Goal: Task Accomplishment & Management: Use online tool/utility

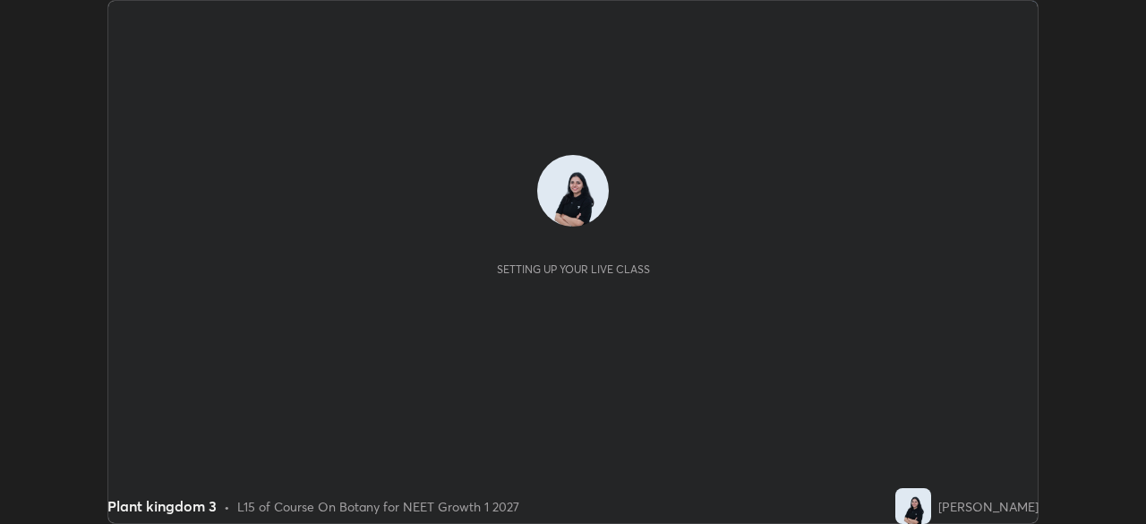
scroll to position [524, 1146]
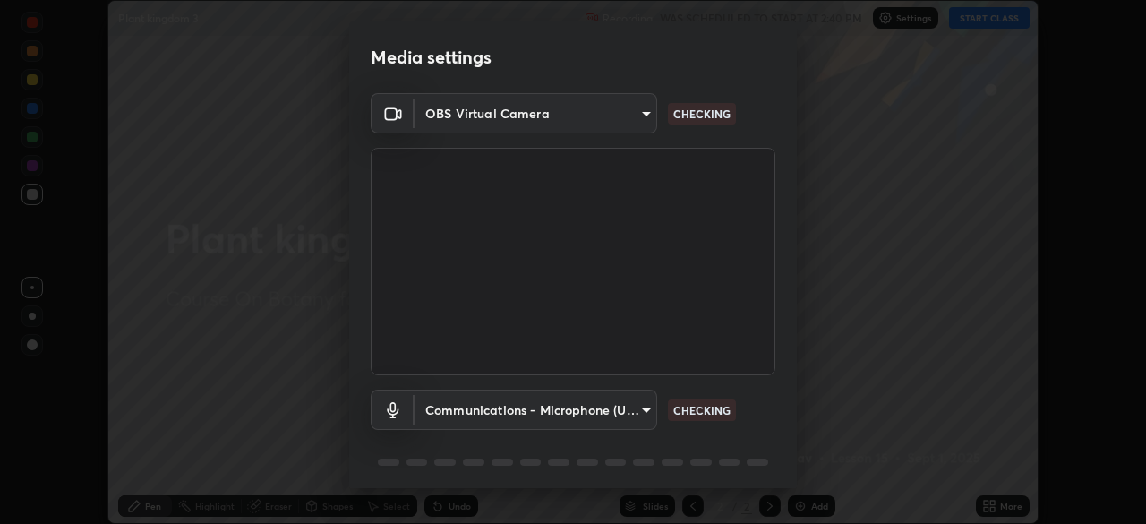
type input "8428e2be8a3e3f13974341e33778a08111258fb38798500ded61d344a6a8a77e"
type input "communications"
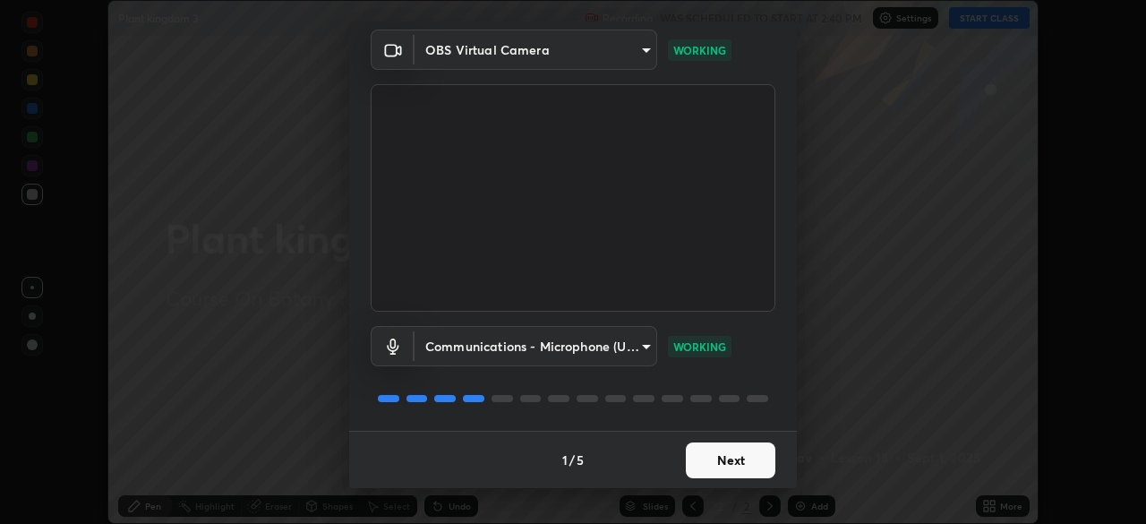
click at [727, 467] on button "Next" at bounding box center [731, 460] width 90 height 36
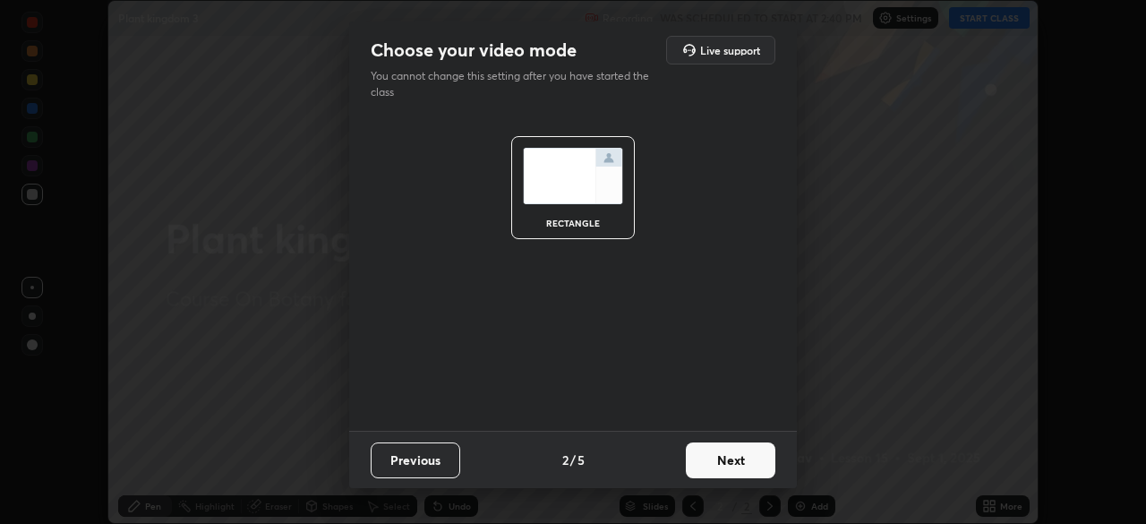
scroll to position [0, 0]
click at [735, 457] on button "Next" at bounding box center [731, 460] width 90 height 36
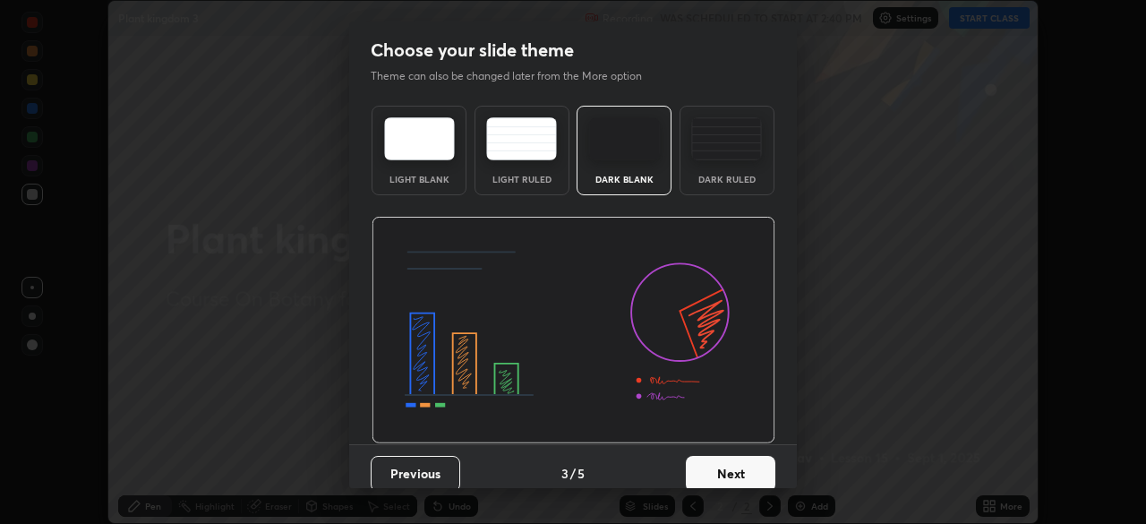
click at [743, 457] on button "Next" at bounding box center [731, 474] width 90 height 36
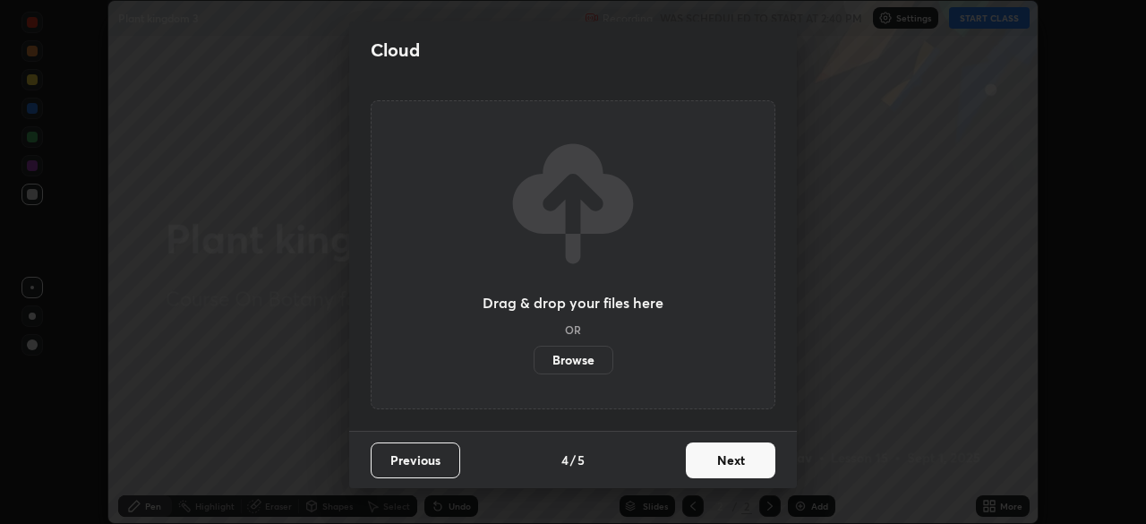
click at [751, 449] on button "Next" at bounding box center [731, 460] width 90 height 36
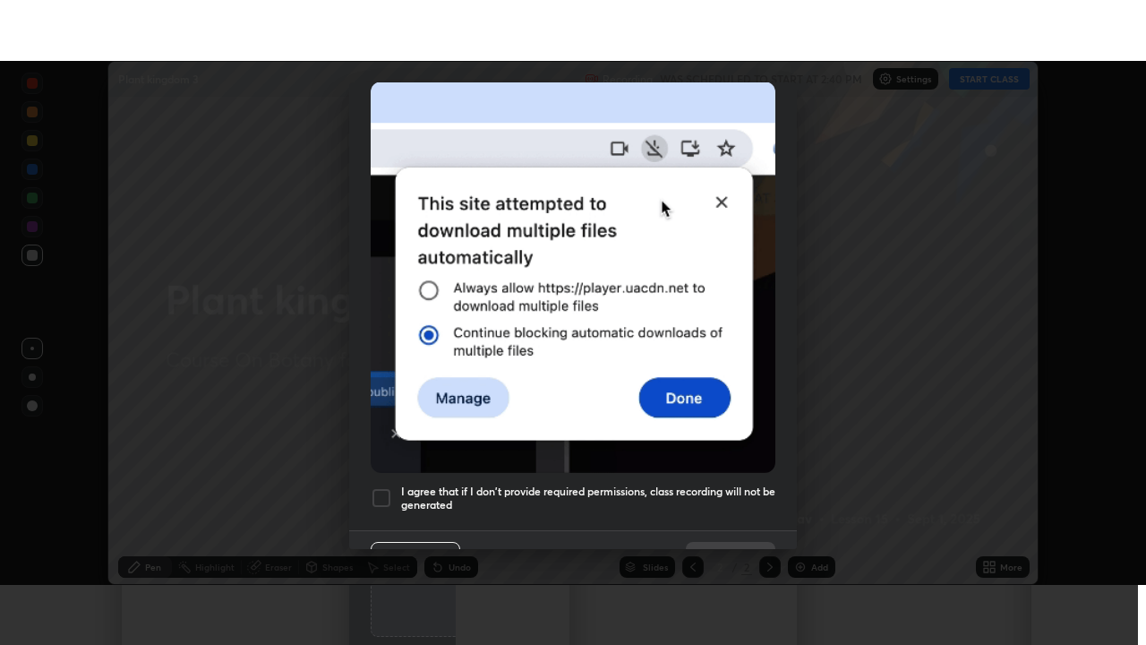
scroll to position [429, 0]
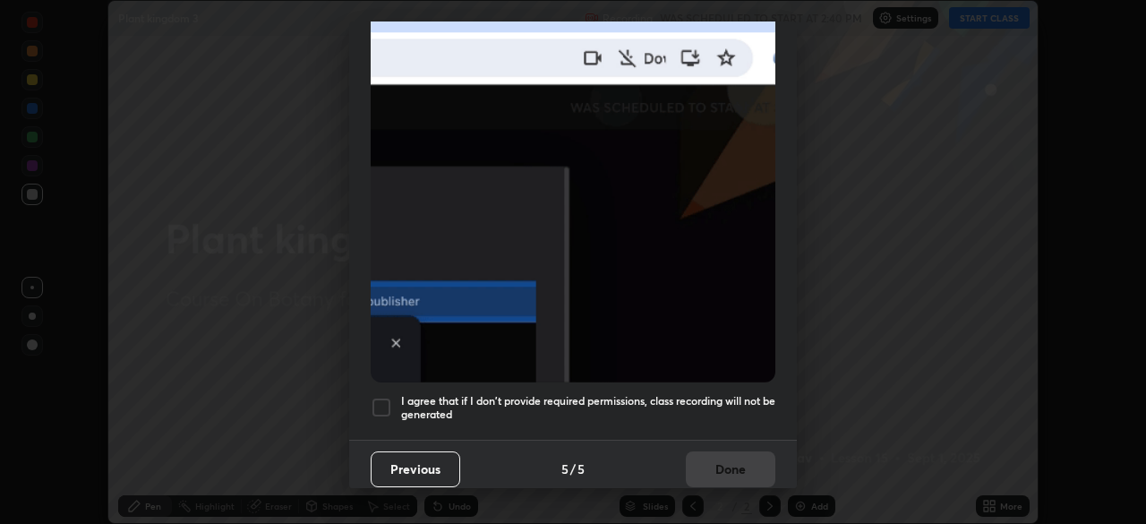
click at [380, 399] on div at bounding box center [381, 407] width 21 height 21
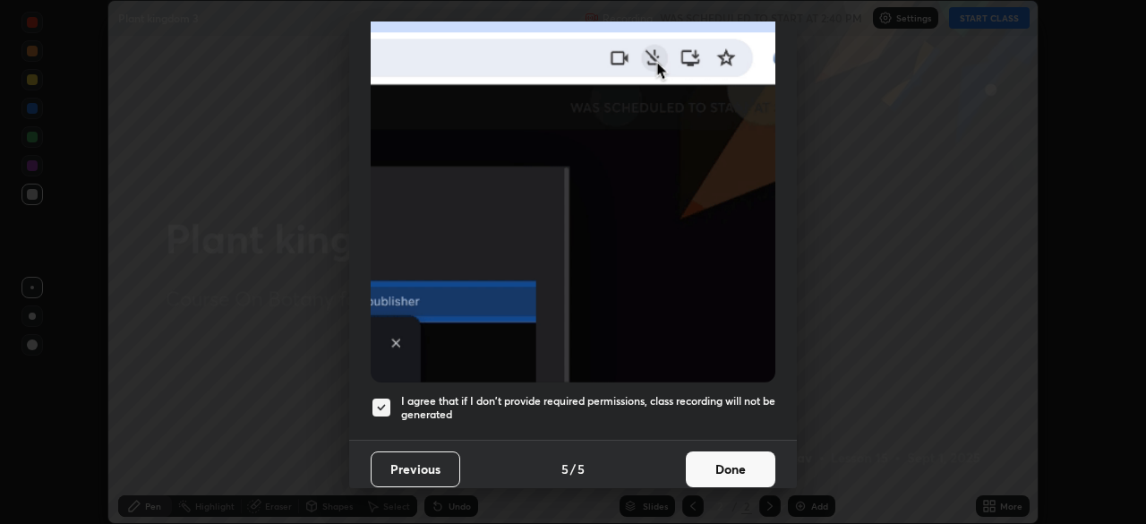
click at [737, 457] on button "Done" at bounding box center [731, 469] width 90 height 36
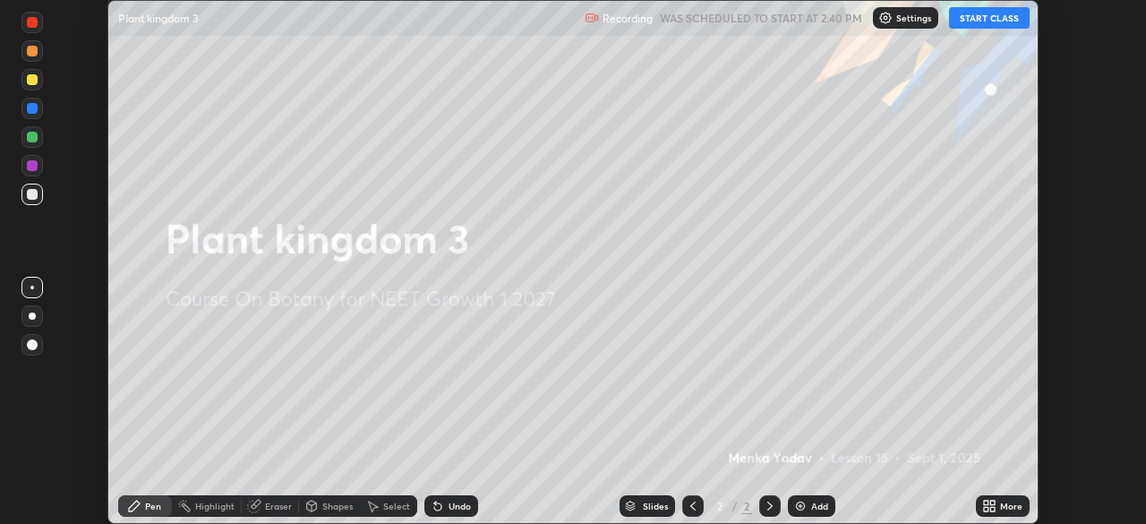
click at [1018, 21] on button "START CLASS" at bounding box center [989, 17] width 81 height 21
click at [1002, 506] on div "More" at bounding box center [1011, 505] width 22 height 9
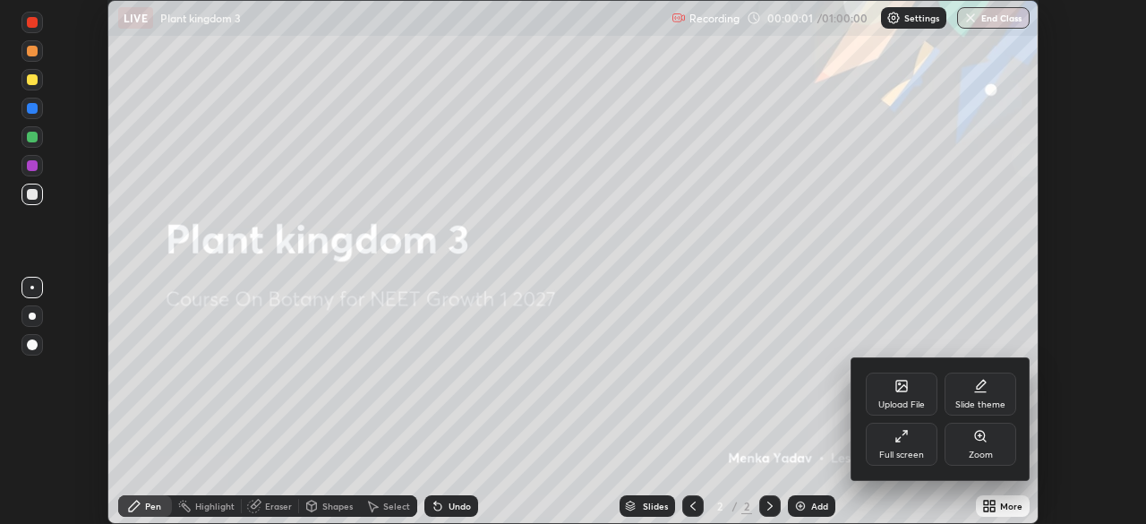
click at [922, 443] on div "Full screen" at bounding box center [902, 444] width 72 height 43
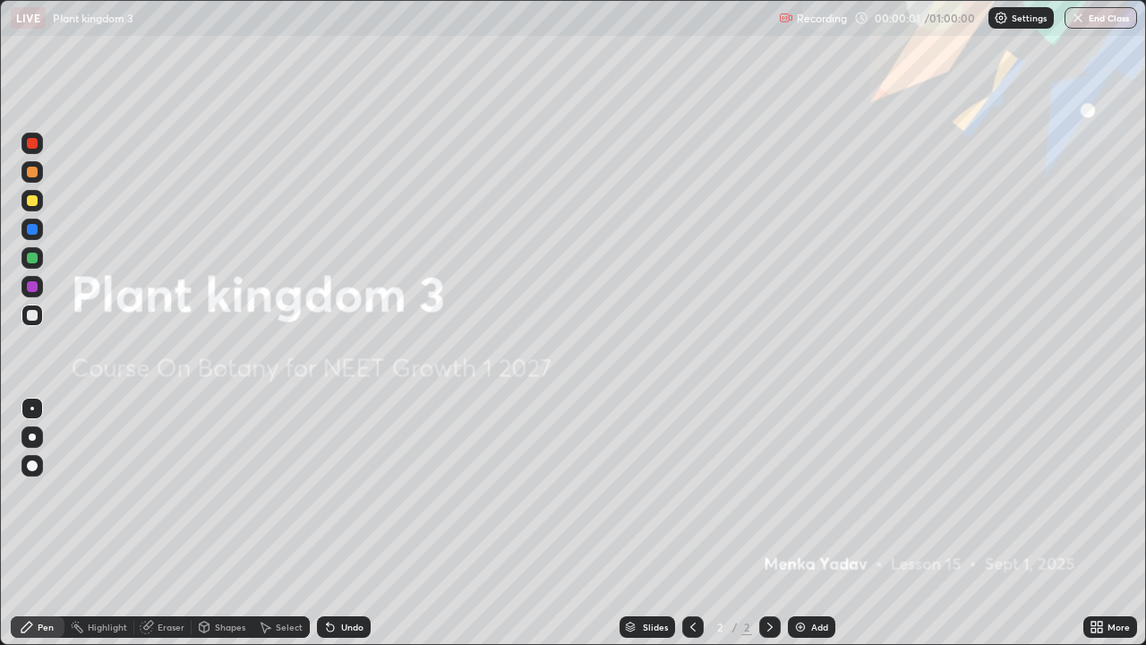
scroll to position [645, 1146]
click at [451, 523] on div "Slides 2 / 2 Add" at bounding box center [727, 627] width 713 height 36
click at [234, 523] on div "Shapes" at bounding box center [230, 626] width 30 height 9
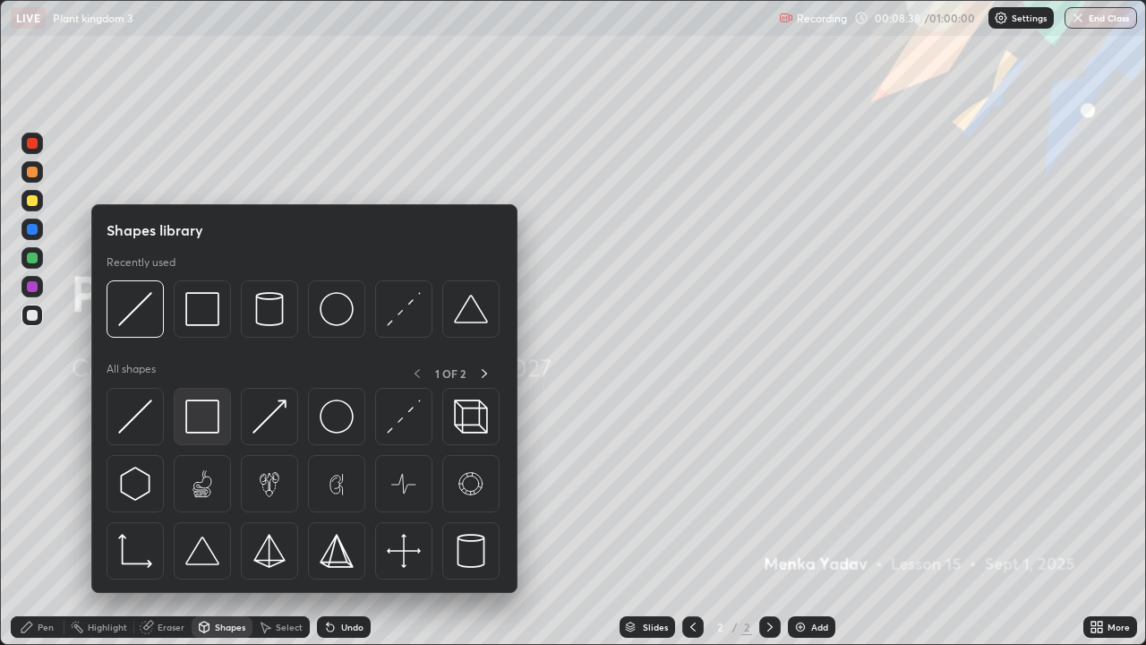
click at [207, 423] on img at bounding box center [202, 416] width 34 height 34
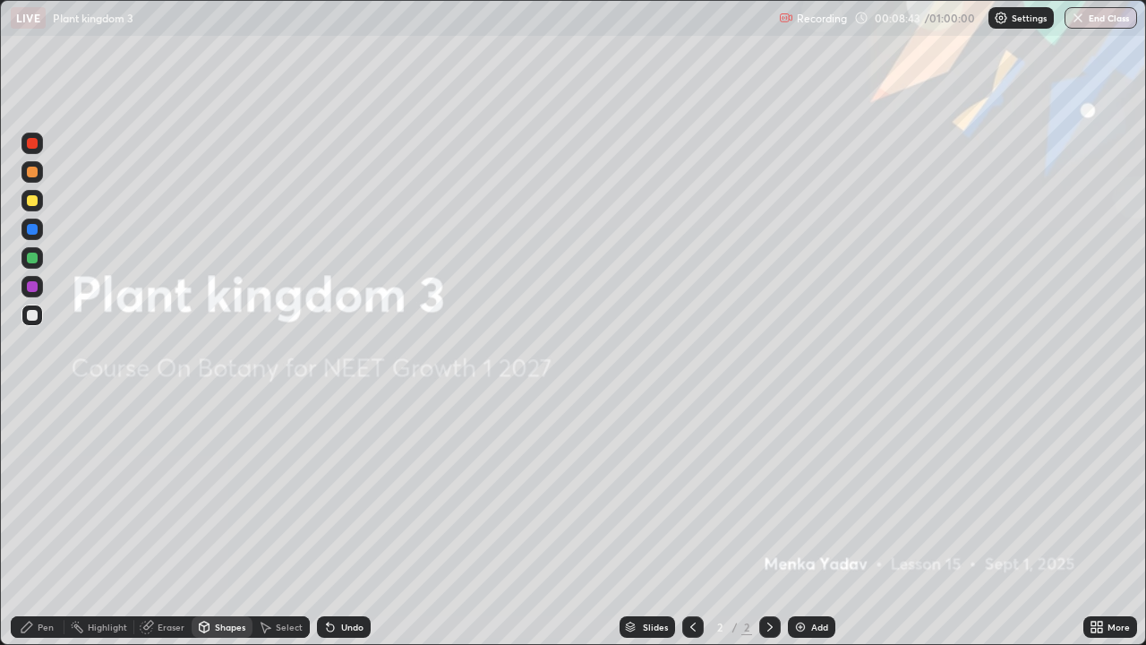
click at [54, 523] on div "Pen" at bounding box center [38, 626] width 54 height 21
click at [30, 461] on div at bounding box center [32, 465] width 11 height 11
click at [31, 289] on div at bounding box center [32, 286] width 11 height 11
click at [124, 523] on div "Highlight" at bounding box center [107, 626] width 39 height 9
click at [42, 523] on div "Pen" at bounding box center [38, 626] width 54 height 21
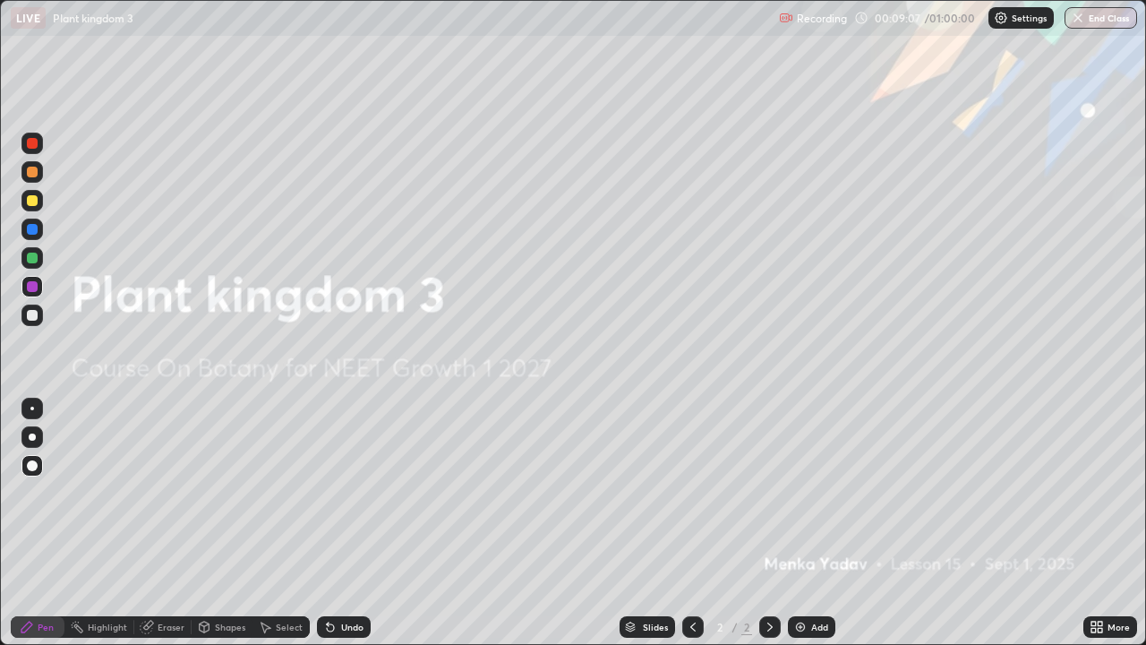
click at [11, 523] on div "Pen" at bounding box center [38, 627] width 54 height 36
click at [807, 523] on div "Add" at bounding box center [811, 626] width 47 height 21
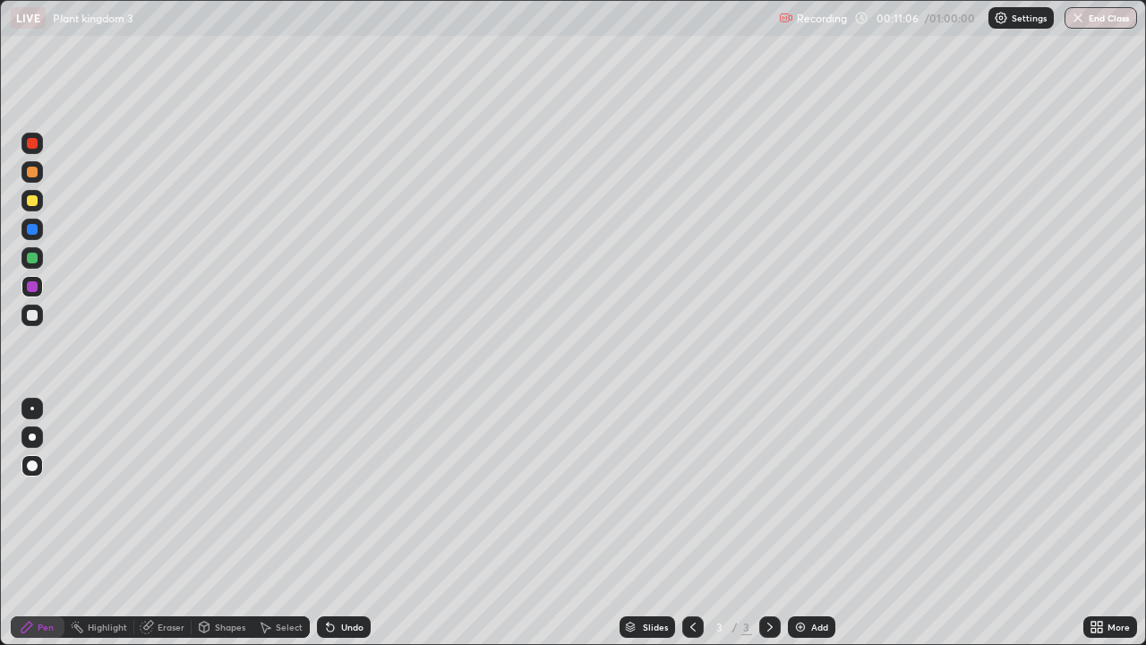
click at [225, 523] on div "Shapes" at bounding box center [230, 626] width 30 height 9
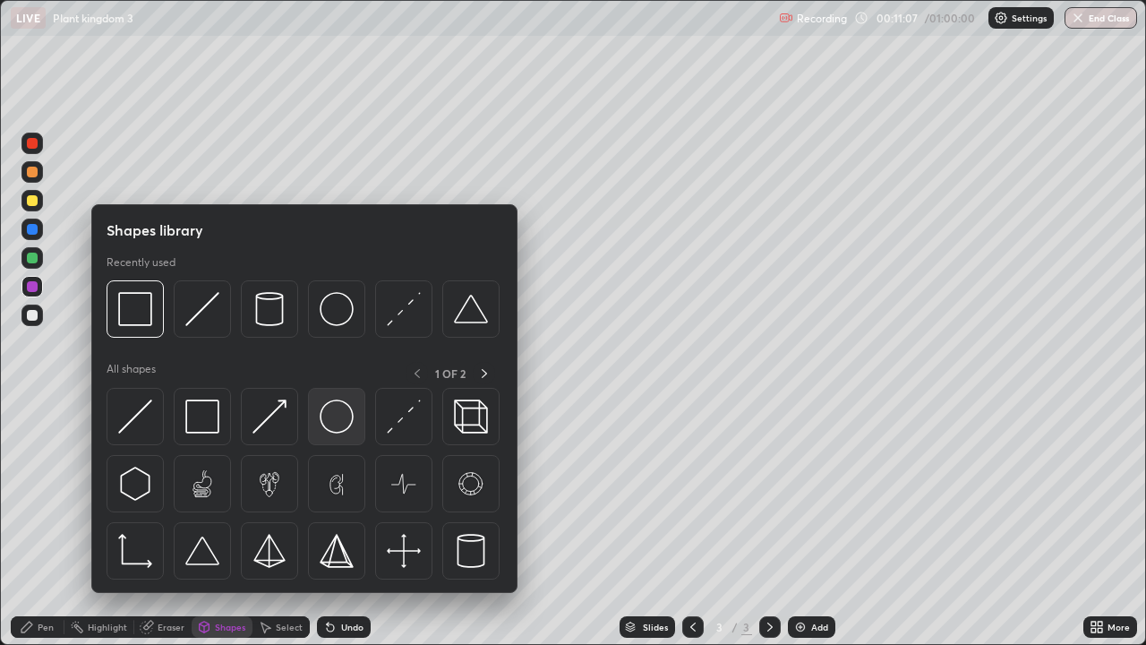
click at [334, 419] on img at bounding box center [337, 416] width 34 height 34
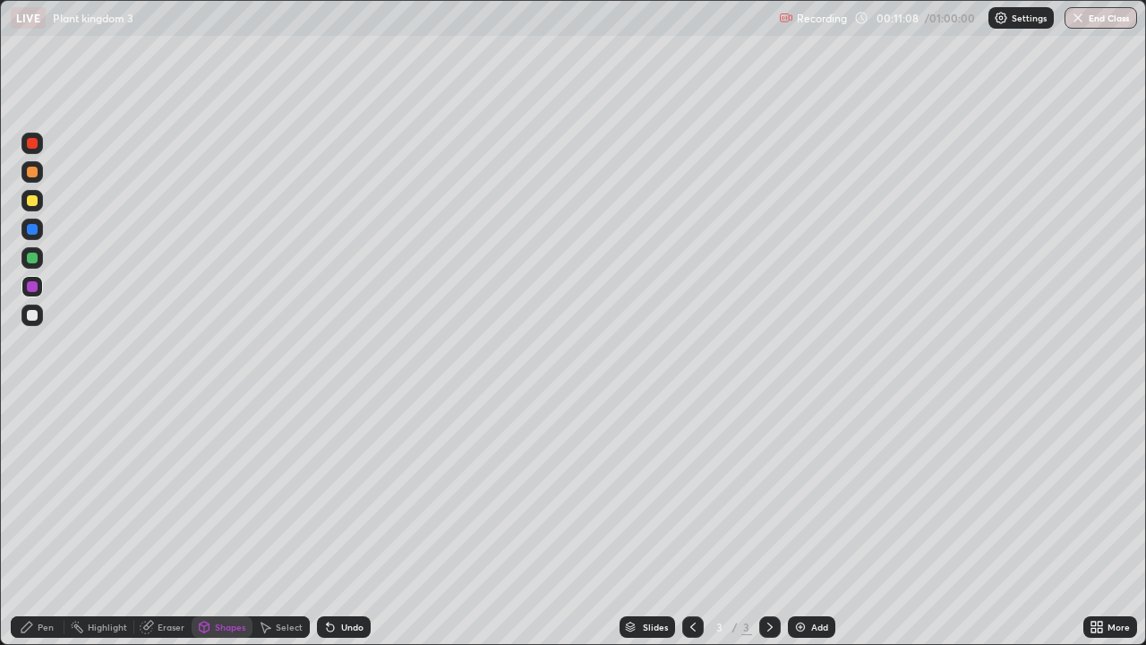
click at [30, 315] on div at bounding box center [32, 315] width 11 height 11
click at [27, 523] on icon at bounding box center [27, 626] width 14 height 14
click at [122, 523] on div "Highlight" at bounding box center [107, 626] width 39 height 9
click at [158, 523] on div "Eraser" at bounding box center [171, 626] width 27 height 9
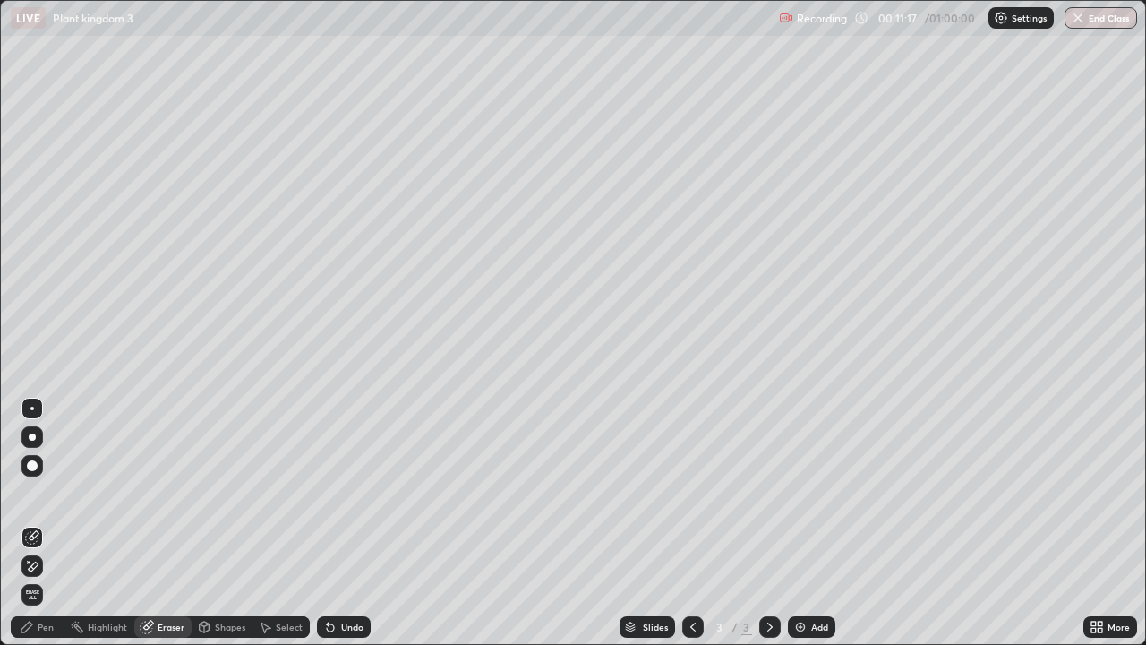
click at [48, 523] on div "Pen" at bounding box center [46, 626] width 16 height 9
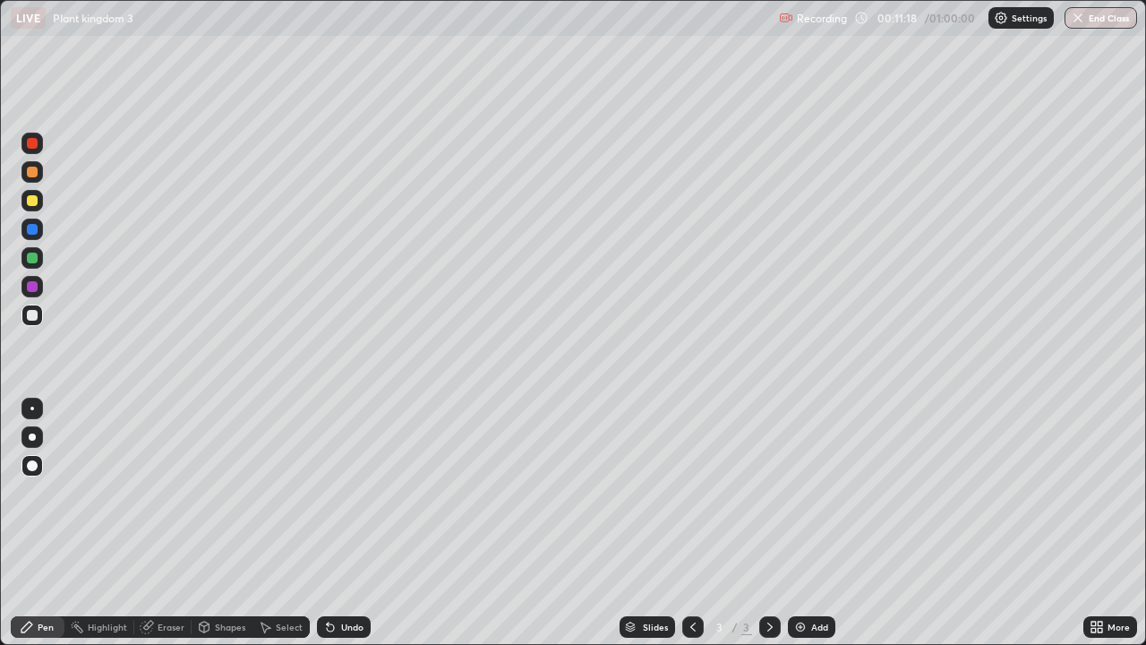
click at [31, 321] on div at bounding box center [31, 314] width 21 height 21
click at [32, 281] on div at bounding box center [32, 286] width 11 height 11
click at [30, 253] on div at bounding box center [32, 257] width 11 height 11
click at [32, 467] on div at bounding box center [32, 465] width 11 height 11
click at [32, 437] on div at bounding box center [32, 436] width 7 height 7
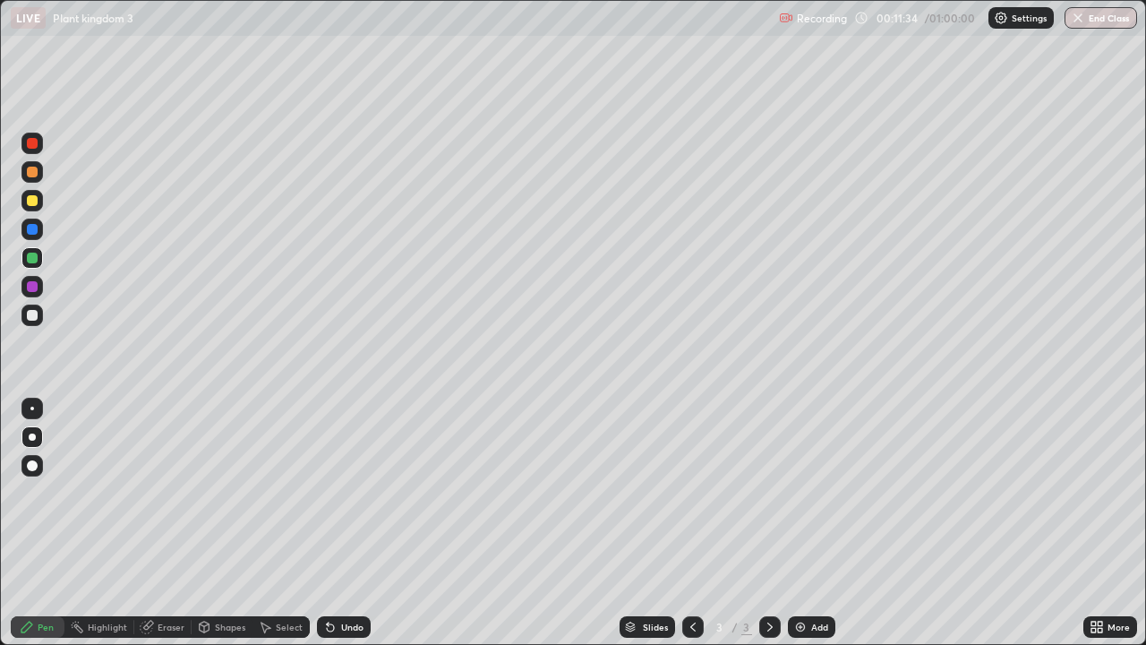
click at [32, 408] on div at bounding box center [32, 408] width 4 height 4
click at [38, 304] on div at bounding box center [31, 314] width 21 height 21
click at [31, 254] on div at bounding box center [32, 257] width 11 height 11
click at [32, 227] on div at bounding box center [32, 229] width 11 height 11
click at [31, 313] on div at bounding box center [32, 315] width 11 height 11
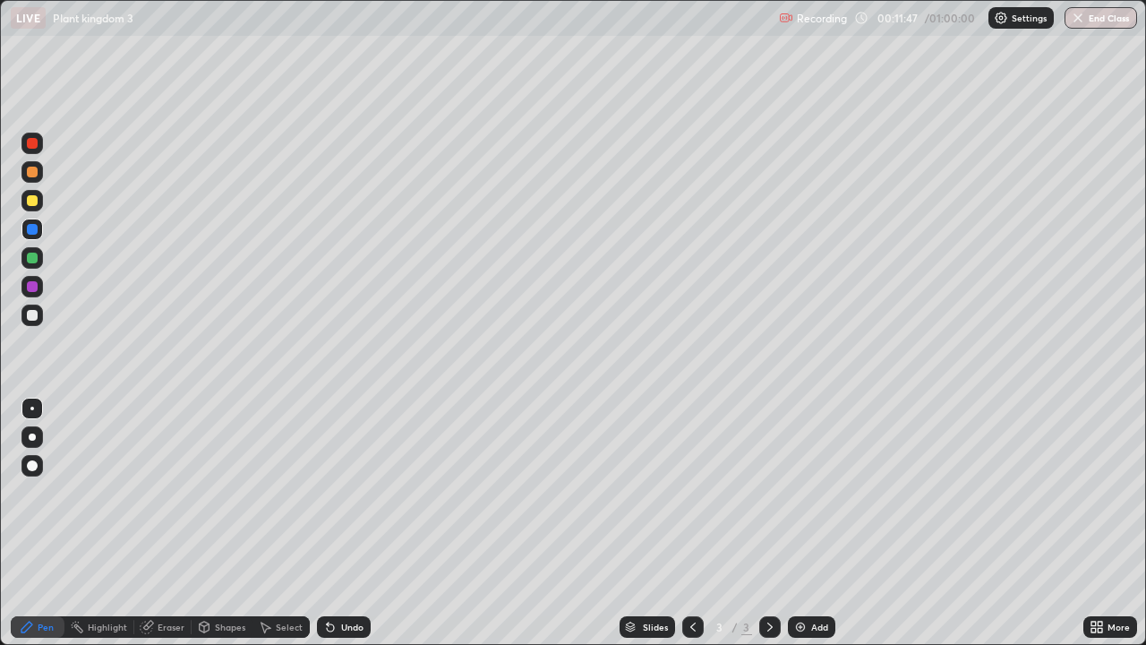
click at [30, 282] on div at bounding box center [32, 286] width 11 height 11
click at [165, 523] on div "Eraser" at bounding box center [171, 626] width 27 height 9
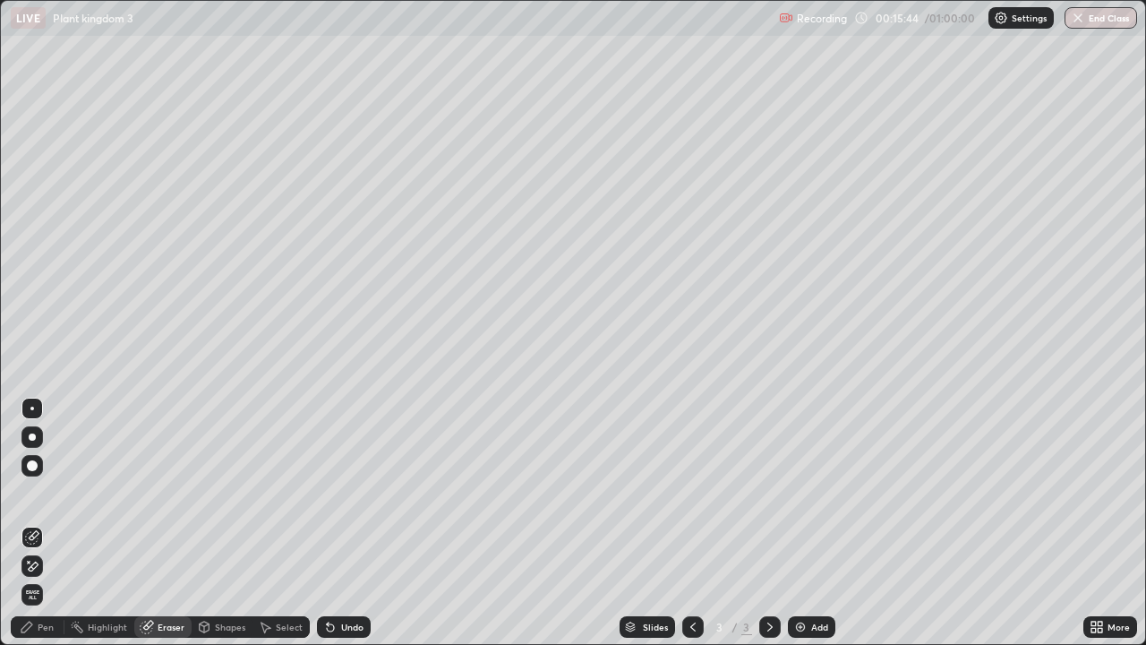
click at [227, 523] on div "Shapes" at bounding box center [230, 626] width 30 height 9
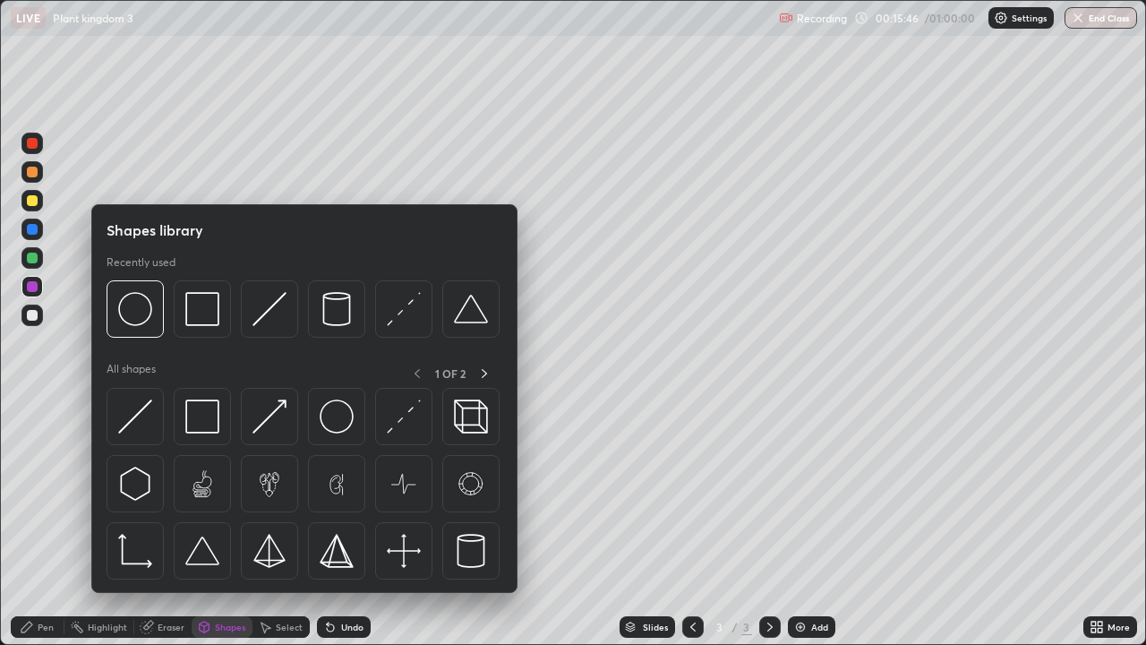
click at [25, 292] on div at bounding box center [31, 286] width 21 height 21
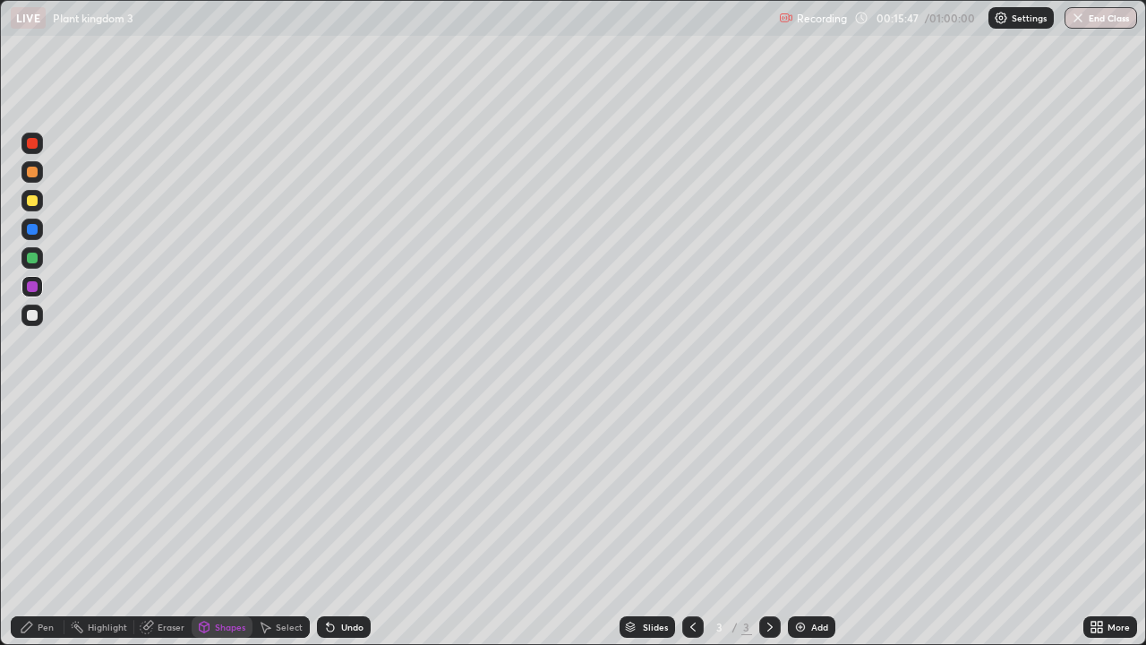
click at [31, 321] on div at bounding box center [31, 314] width 21 height 21
click at [216, 523] on div "Shapes" at bounding box center [222, 626] width 61 height 21
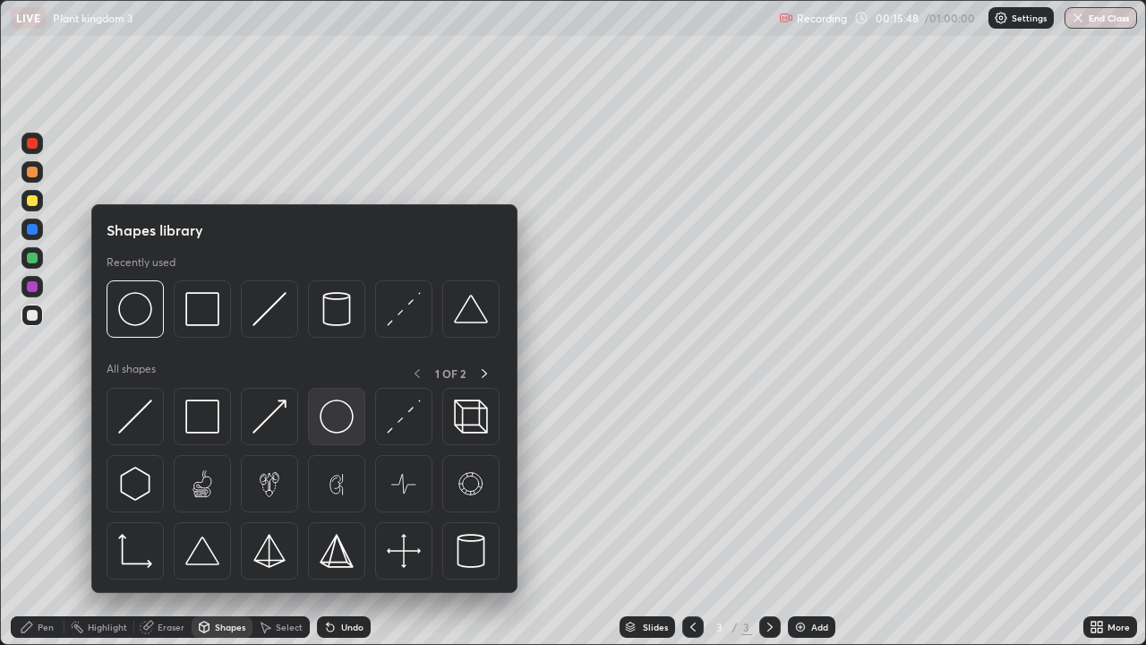
click at [334, 410] on img at bounding box center [337, 416] width 34 height 34
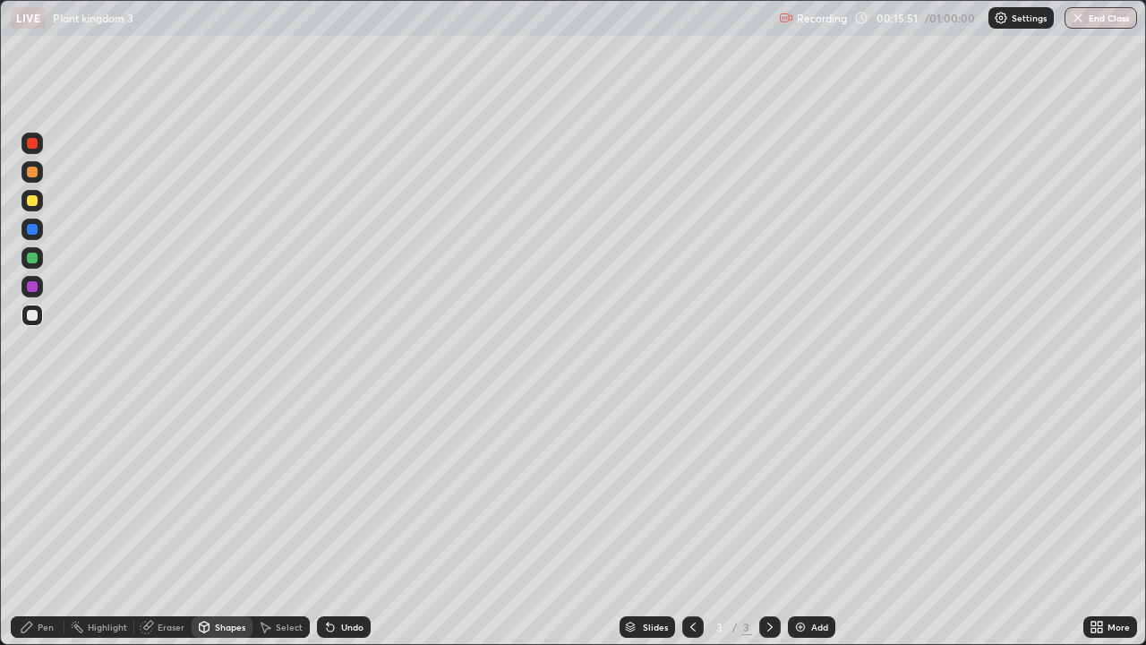
click at [41, 523] on div "Pen" at bounding box center [46, 626] width 16 height 9
click at [27, 287] on div at bounding box center [32, 286] width 11 height 11
click at [29, 313] on div at bounding box center [32, 315] width 11 height 11
click at [802, 523] on img at bounding box center [800, 626] width 14 height 14
click at [218, 523] on div "Shapes" at bounding box center [230, 626] width 30 height 9
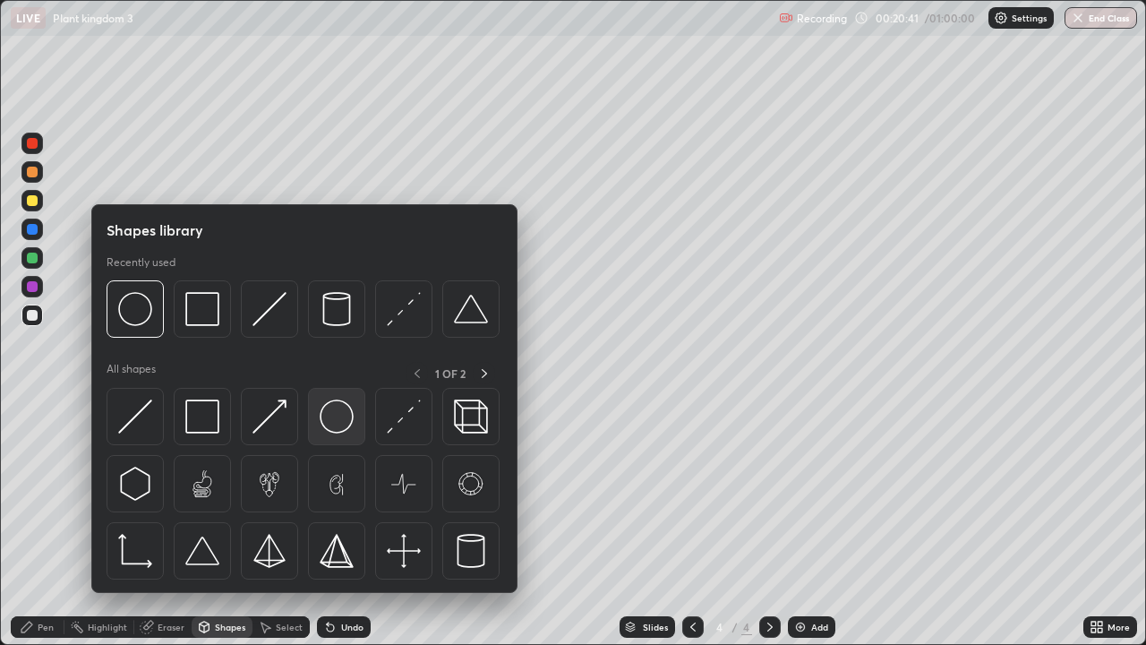
click at [332, 423] on img at bounding box center [337, 416] width 34 height 34
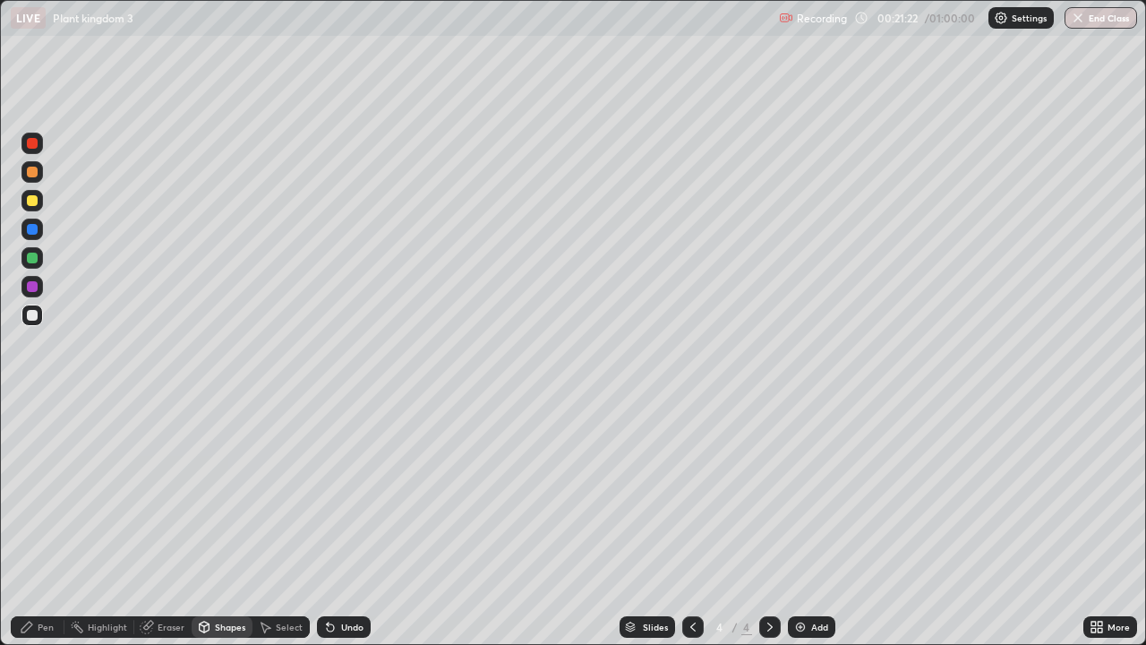
click at [348, 523] on div "Undo" at bounding box center [352, 626] width 22 height 9
click at [355, 523] on div "Undo" at bounding box center [352, 626] width 22 height 9
click at [28, 523] on icon at bounding box center [27, 626] width 14 height 14
click at [34, 291] on div at bounding box center [32, 286] width 11 height 11
click at [348, 523] on div "Undo" at bounding box center [352, 626] width 22 height 9
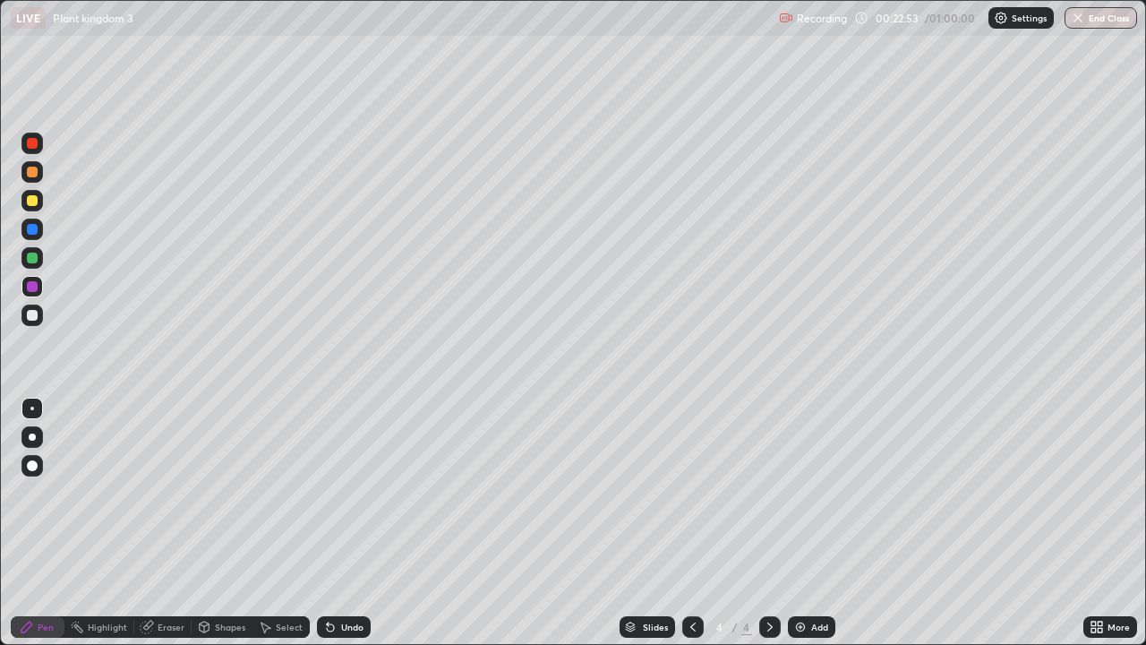
click at [346, 523] on div "Undo" at bounding box center [344, 626] width 54 height 21
click at [348, 523] on div "Undo" at bounding box center [344, 626] width 54 height 21
click at [342, 523] on div "Undo" at bounding box center [352, 626] width 22 height 9
click at [343, 523] on div "Undo" at bounding box center [352, 626] width 22 height 9
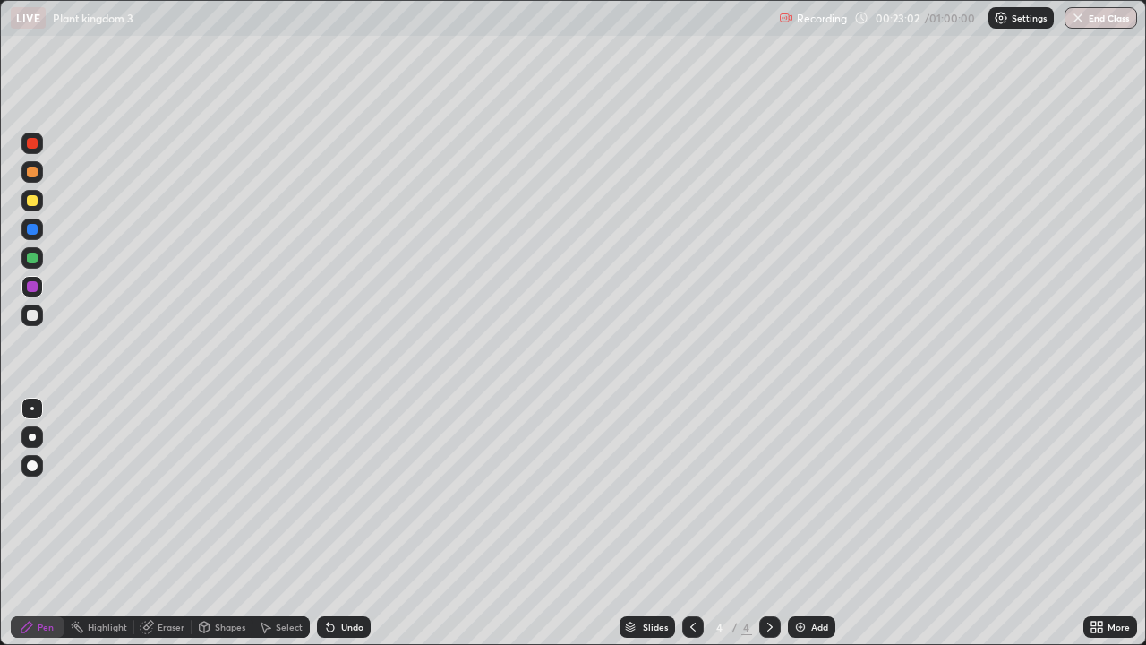
click at [35, 314] on div at bounding box center [32, 315] width 11 height 11
click at [691, 523] on icon at bounding box center [693, 626] width 14 height 14
